Goal: Task Accomplishment & Management: Manage account settings

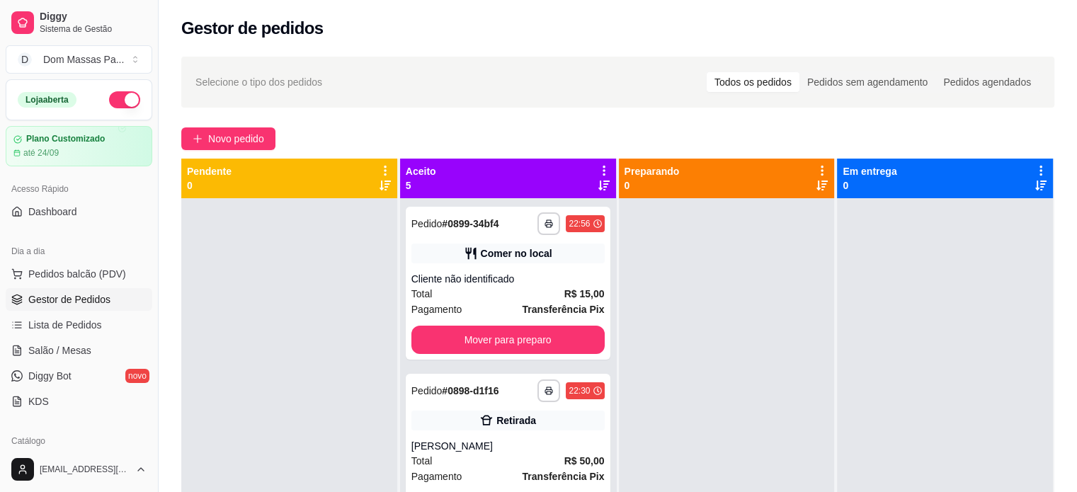
click at [598, 169] on icon at bounding box center [604, 170] width 13 height 13
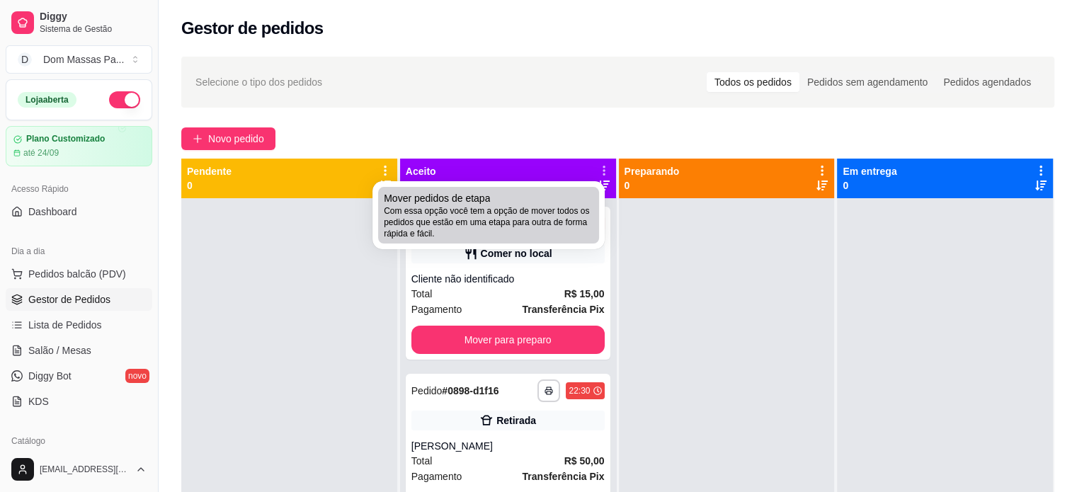
click at [574, 194] on div "Mover pedidos de etapa Com essa opção você tem a opção de mover todos os pedido…" at bounding box center [489, 215] width 210 height 48
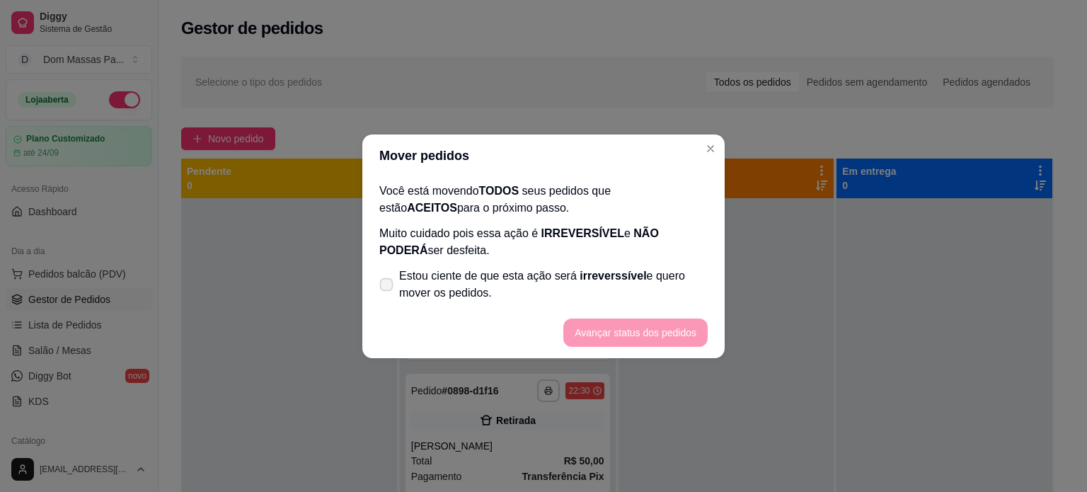
click at [478, 281] on span "Estou ciente de que esta ação será irreverssível e quero mover os pedidos." at bounding box center [553, 285] width 309 height 34
click at [388, 287] on input "Estou ciente de que esta ação será irreverssível e quero mover os pedidos." at bounding box center [383, 291] width 9 height 9
checkbox input "true"
click at [584, 328] on button "Avançar status dos pedidos" at bounding box center [636, 333] width 140 height 28
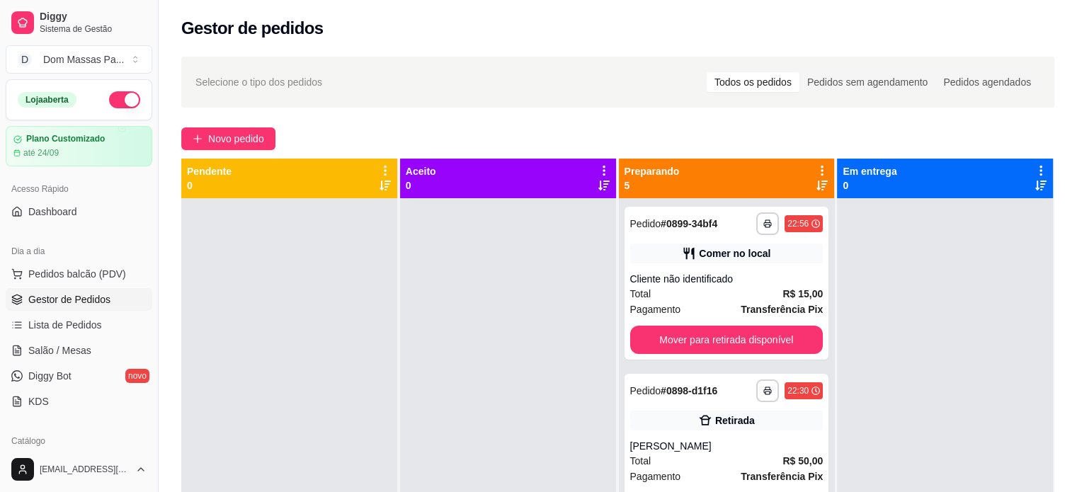
click at [816, 170] on icon at bounding box center [822, 170] width 13 height 13
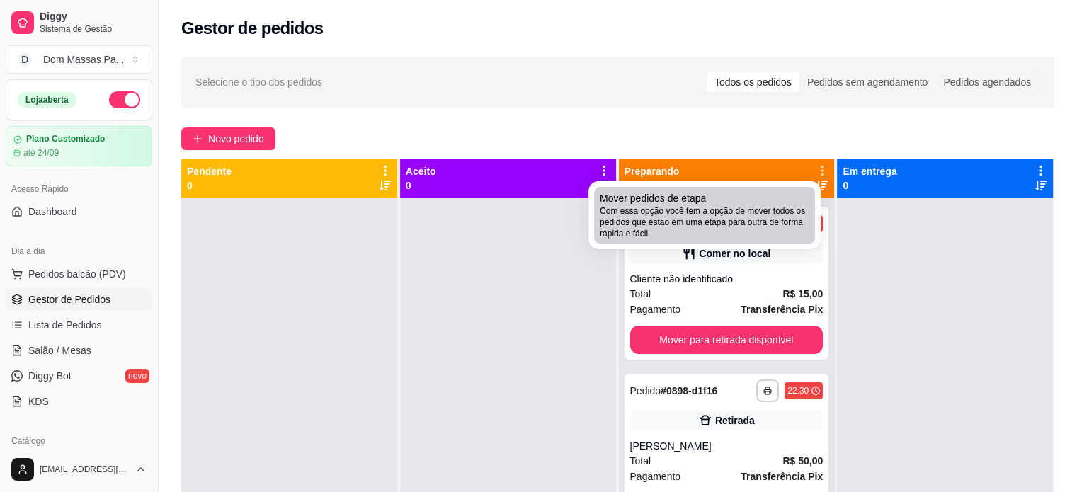
click at [770, 217] on span "Com essa opção você tem a opção de mover todos os pedidos que estão em uma etap…" at bounding box center [705, 222] width 210 height 34
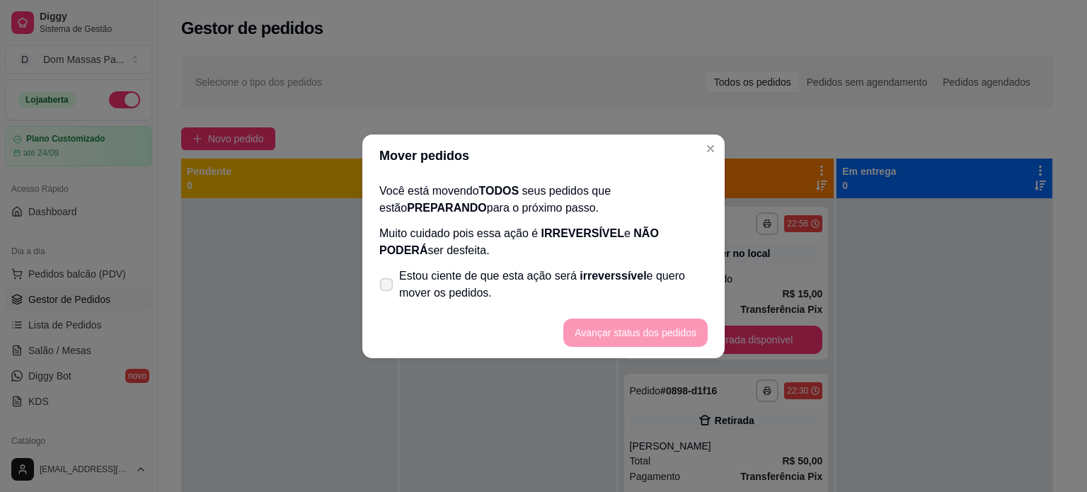
click at [598, 272] on span "irreverssível" at bounding box center [613, 276] width 67 height 12
click at [388, 287] on input "Estou ciente de que esta ação será irreverssível e quero mover os pedidos." at bounding box center [383, 291] width 9 height 9
checkbox input "true"
click at [605, 317] on footer "Avançar status dos pedidos" at bounding box center [543, 332] width 362 height 51
click at [595, 338] on button "Avançar status dos pedidos" at bounding box center [636, 333] width 140 height 28
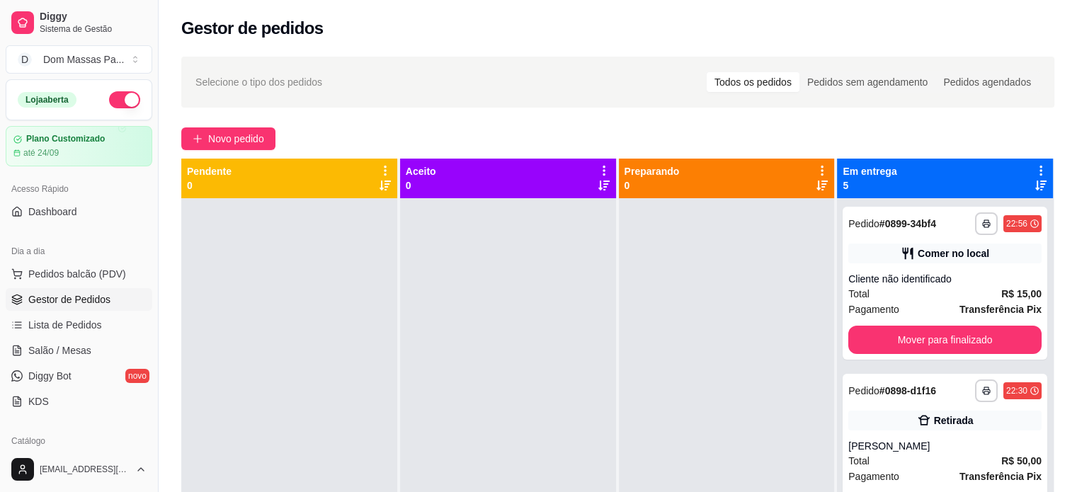
click at [1034, 166] on icon at bounding box center [1040, 170] width 13 height 13
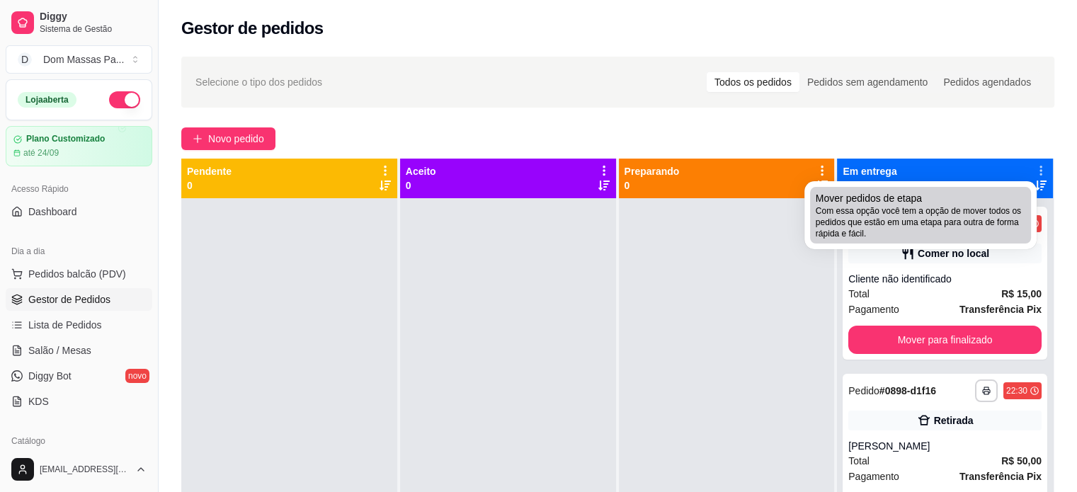
click at [1020, 202] on div "Mover pedidos de etapa Com essa opção você tem a opção de mover todos os pedido…" at bounding box center [921, 215] width 210 height 48
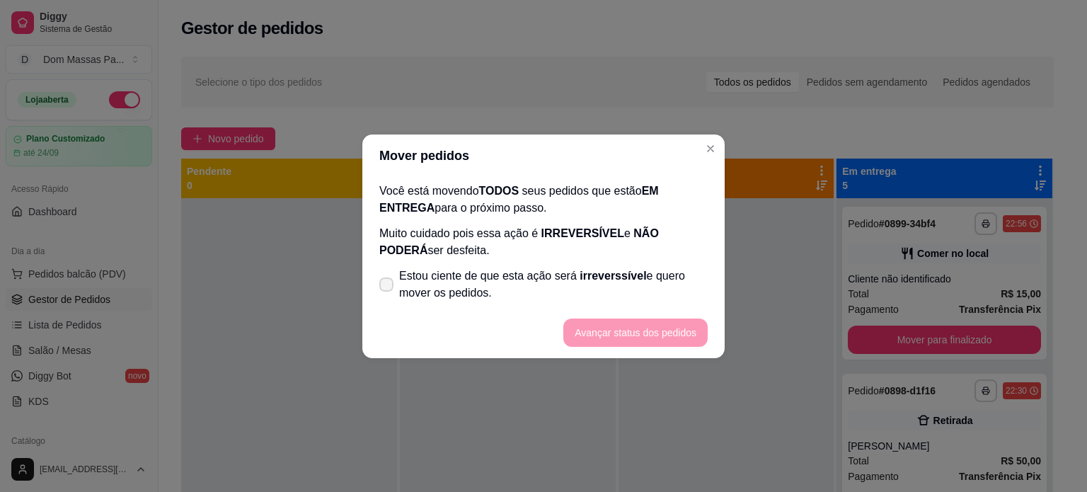
click at [651, 275] on span "Estou ciente de que esta ação será irreverssível e quero mover os pedidos." at bounding box center [553, 285] width 309 height 34
click at [388, 287] on input "Estou ciente de que esta ação será irreverssível e quero mover os pedidos." at bounding box center [383, 291] width 9 height 9
checkbox input "true"
click at [641, 331] on button "Avançar status dos pedidos" at bounding box center [636, 333] width 140 height 28
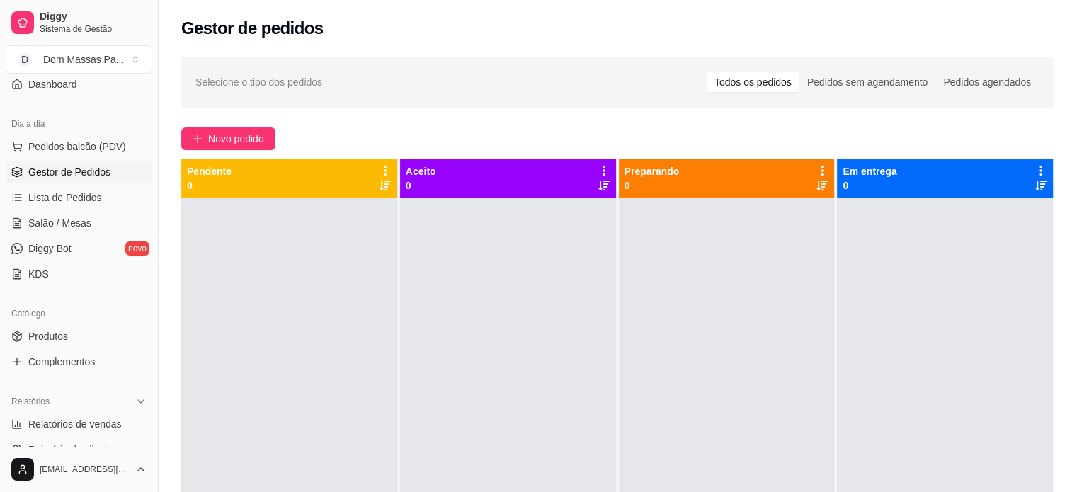
scroll to position [142, 0]
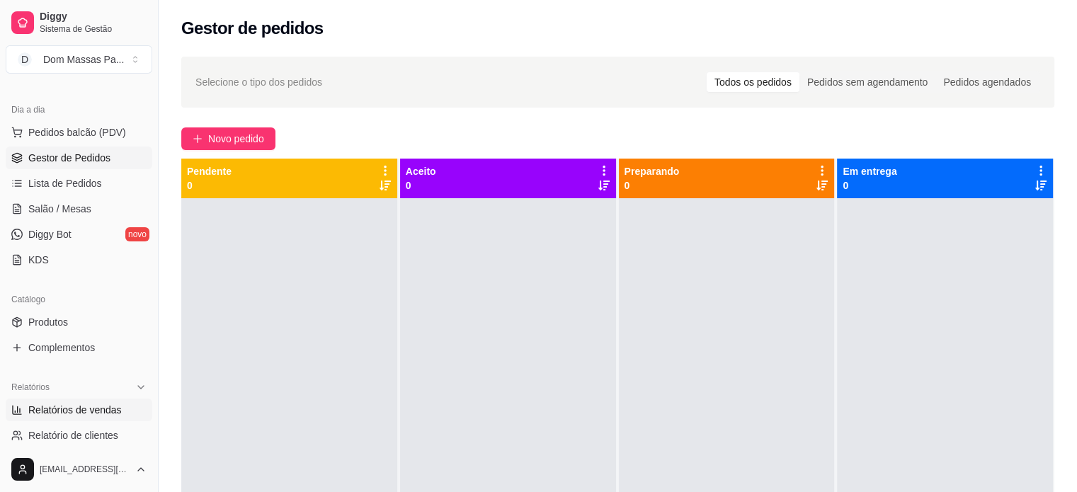
click at [110, 416] on link "Relatórios de vendas" at bounding box center [79, 410] width 147 height 23
select select "ALL"
select select "0"
